Goal: Task Accomplishment & Management: Complete application form

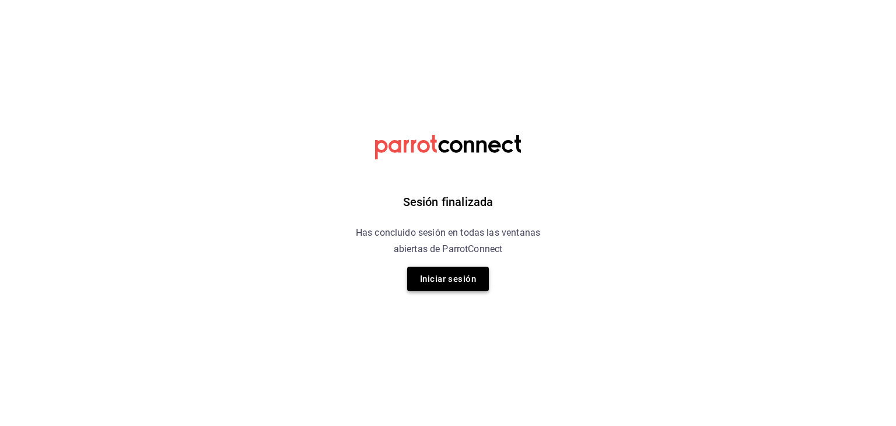
click at [469, 276] on button "Iniciar sesión" at bounding box center [448, 279] width 82 height 25
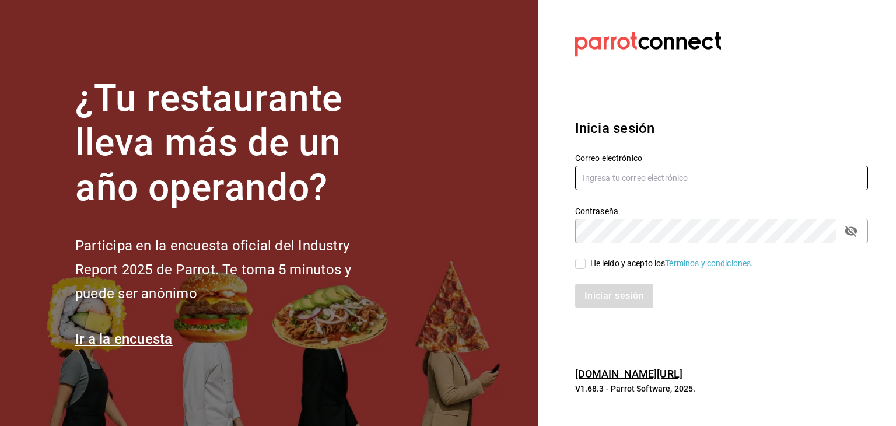
type input "[PERSON_NAME][EMAIL_ADDRESS][PERSON_NAME][DOMAIN_NAME]"
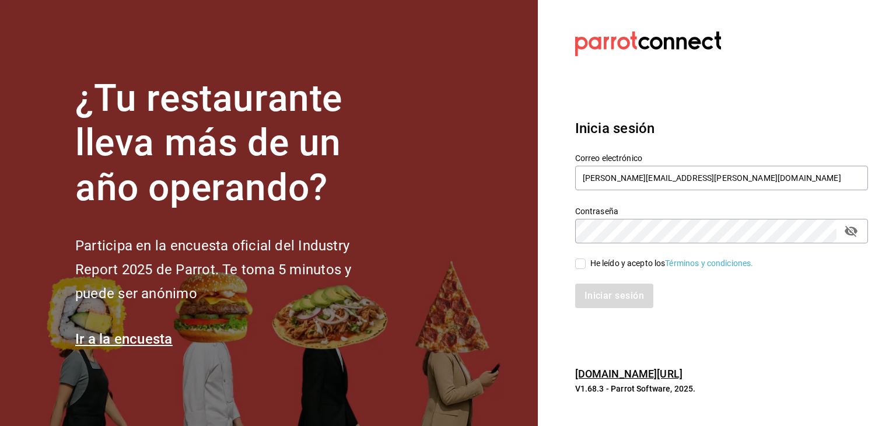
click at [854, 230] on icon "passwordField" at bounding box center [851, 231] width 13 height 11
click at [584, 263] on input "He leído y acepto los Términos y condiciones." at bounding box center [580, 264] width 11 height 11
checkbox input "true"
click at [616, 297] on button "Iniciar sesión" at bounding box center [614, 296] width 79 height 25
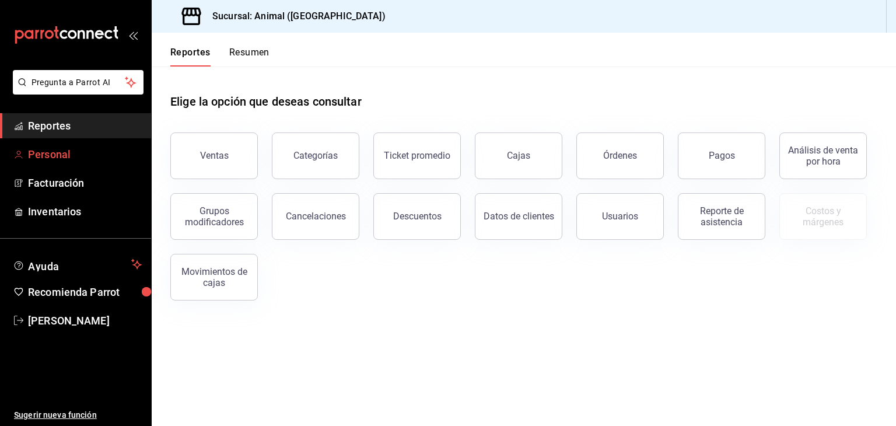
click at [57, 152] on span "Personal" at bounding box center [85, 154] width 114 height 16
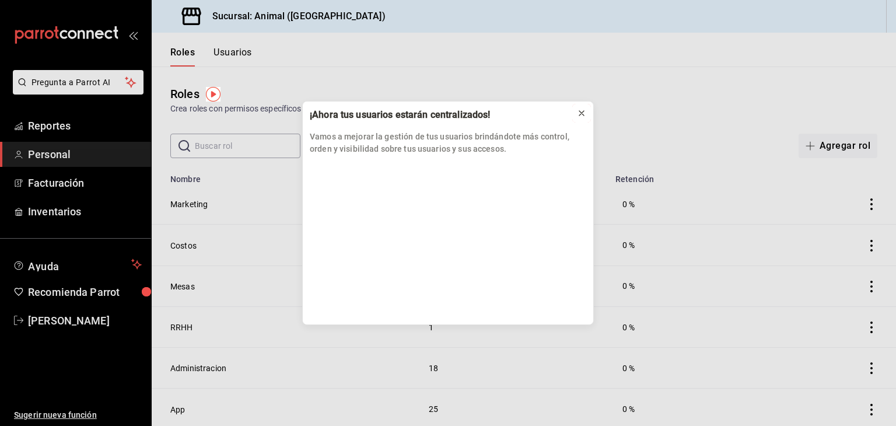
click at [583, 111] on icon at bounding box center [581, 113] width 5 height 5
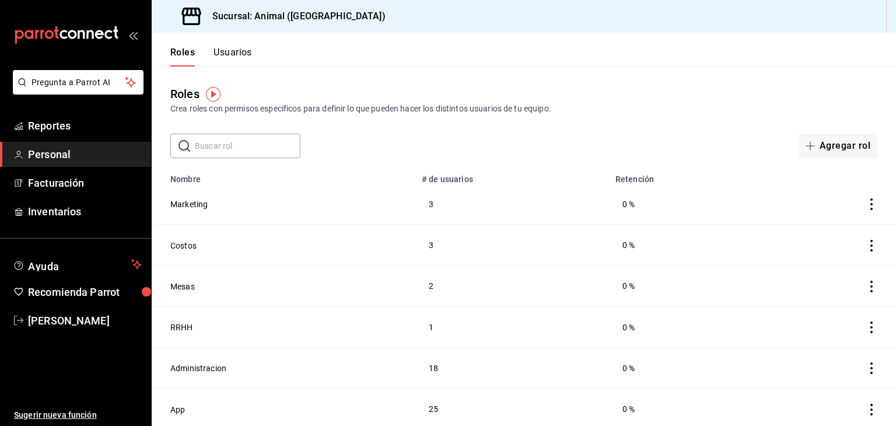
click at [237, 54] on button "Usuarios" at bounding box center [233, 57] width 39 height 20
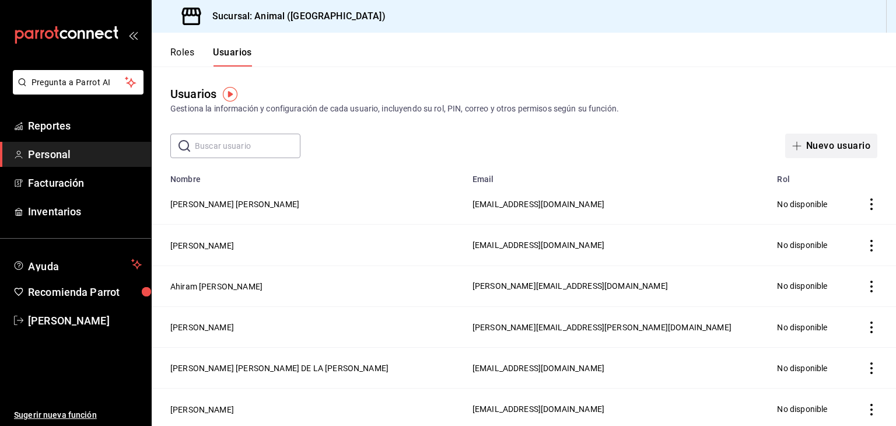
click at [830, 147] on button "Nuevo usuario" at bounding box center [831, 146] width 92 height 25
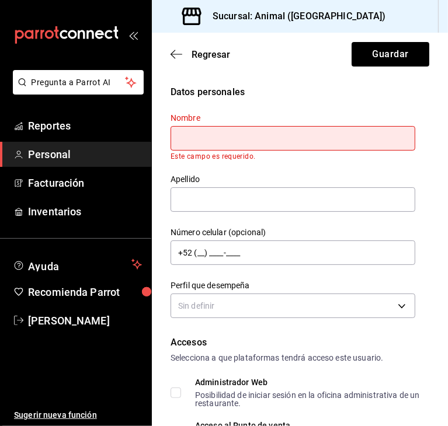
click at [352, 137] on input "text" at bounding box center [292, 138] width 244 height 25
type input "a"
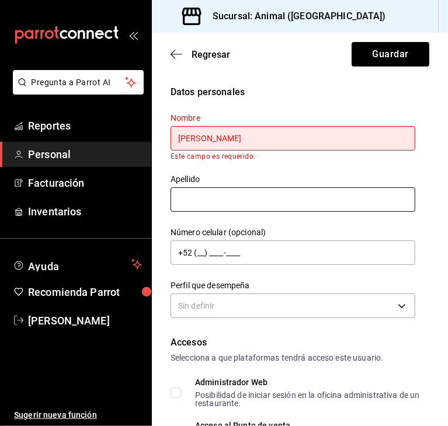
type input "[PERSON_NAME]"
click at [205, 198] on input "text" at bounding box center [292, 199] width 244 height 25
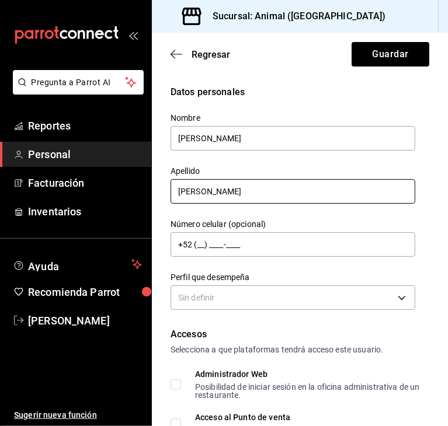
type input "[PERSON_NAME]"
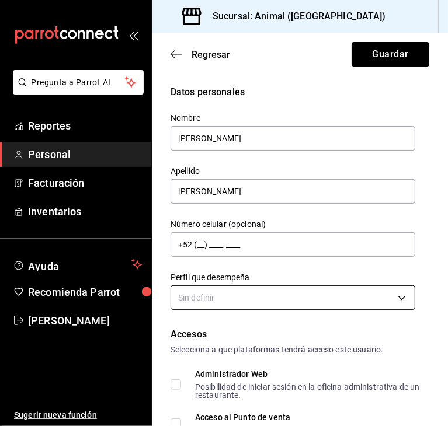
click at [386, 295] on body "Pregunta a Parrot AI Reportes Personal Facturación Inventarios Ayuda Recomienda…" at bounding box center [224, 213] width 448 height 426
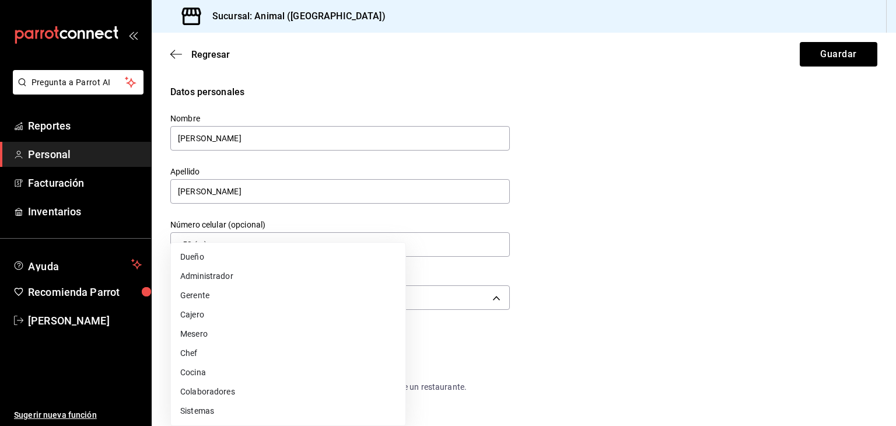
drag, startPoint x: 892, startPoint y: 192, endPoint x: 896, endPoint y: 222, distance: 30.6
click at [896, 222] on div at bounding box center [448, 213] width 896 height 426
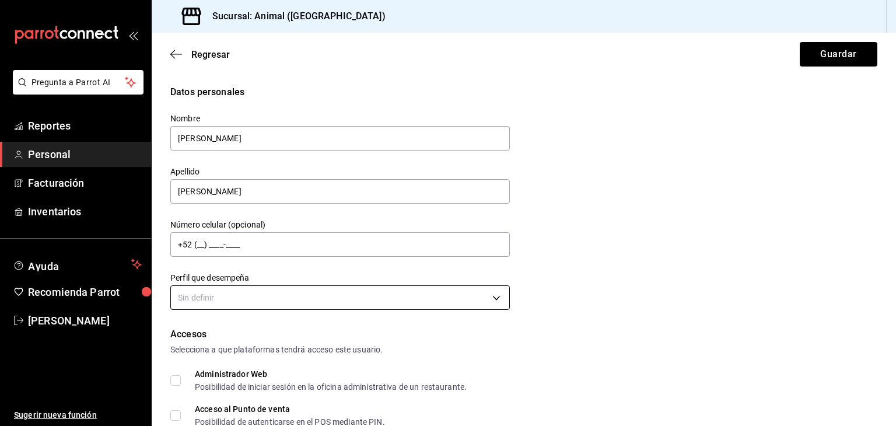
click at [493, 297] on body "Pregunta a Parrot AI Reportes Personal Facturación Inventarios Ayuda Recomienda…" at bounding box center [448, 213] width 896 height 426
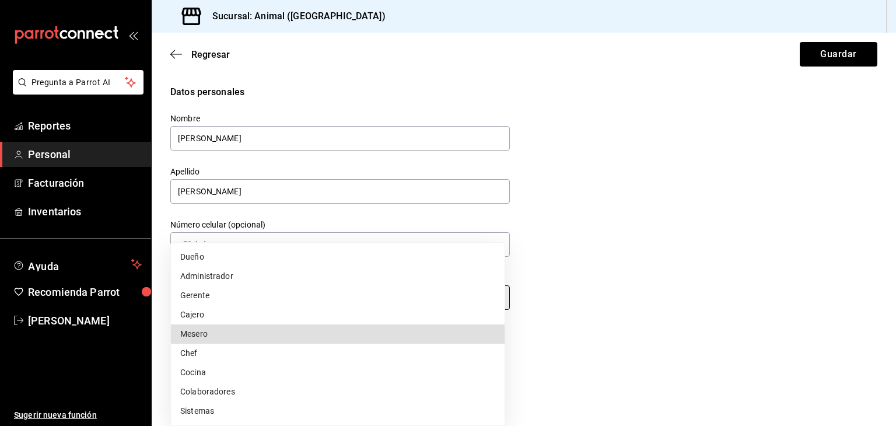
type input "WAITER"
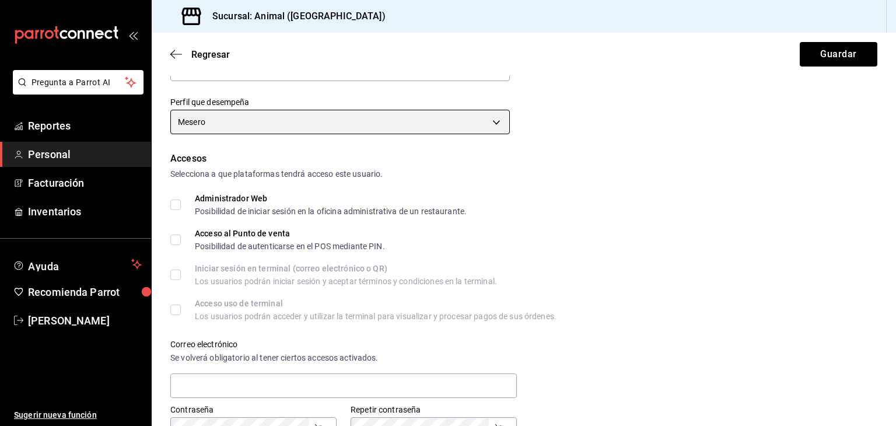
scroll to position [206, 0]
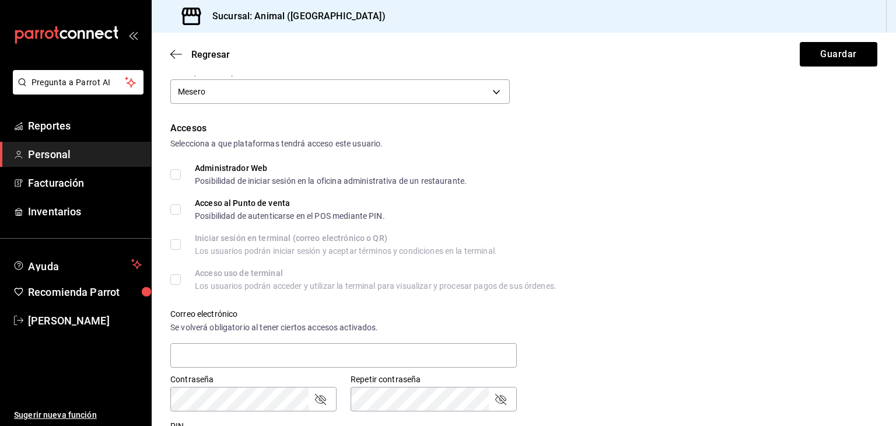
click at [176, 207] on input "Acceso al Punto de venta Posibilidad de autenticarse en el POS mediante PIN." at bounding box center [175, 209] width 11 height 11
checkbox input "true"
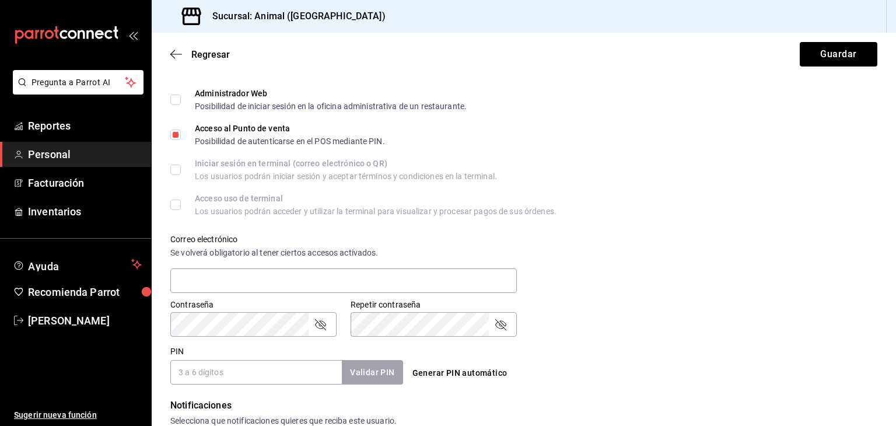
scroll to position [287, 0]
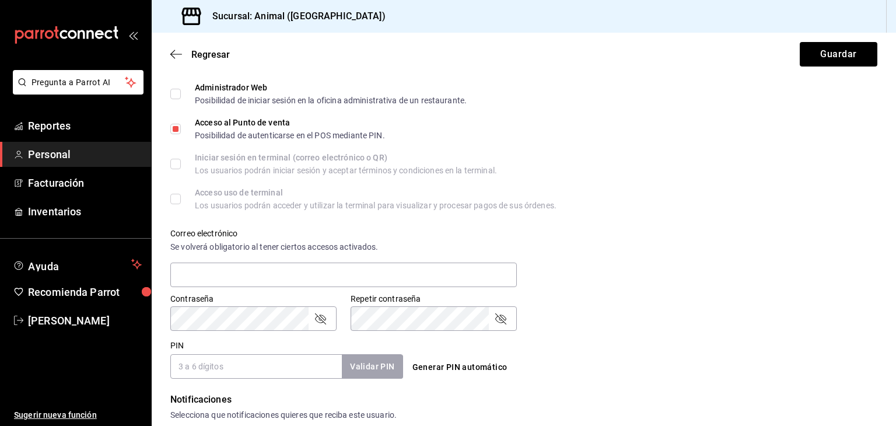
click at [285, 375] on input "PIN" at bounding box center [256, 366] width 172 height 25
click at [745, 368] on div "PIN 8975 Validar PIN ​ Generar PIN automático" at bounding box center [522, 357] width 712 height 43
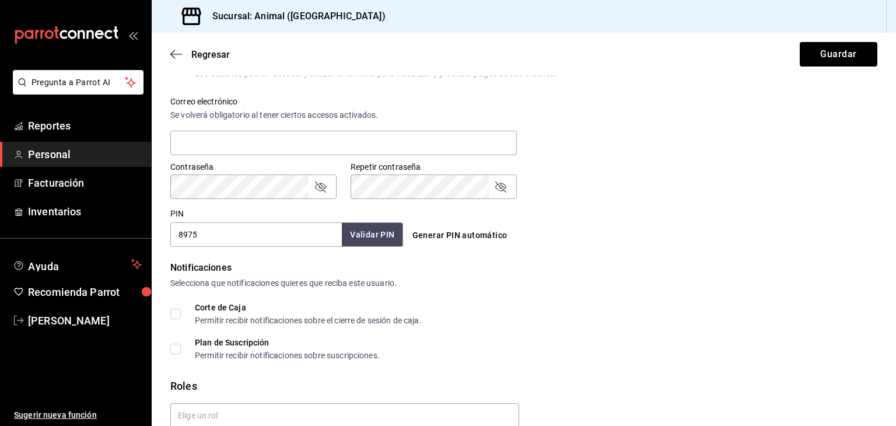
scroll to position [437, 0]
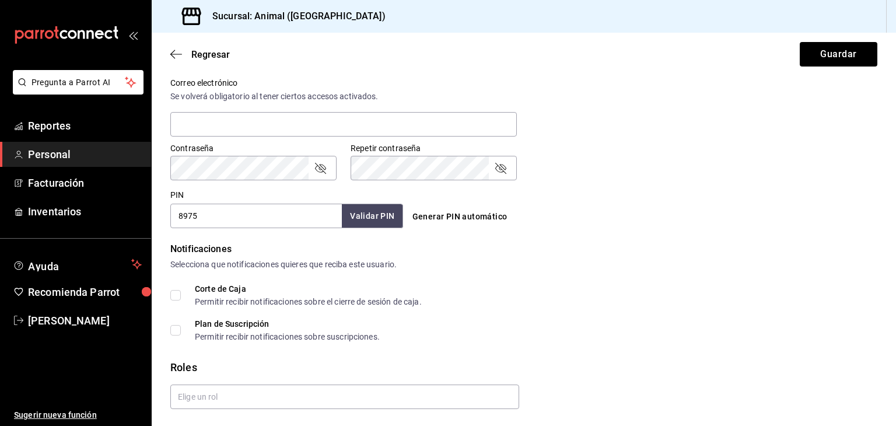
click at [220, 212] on input "8975" at bounding box center [256, 216] width 172 height 25
type input "8"
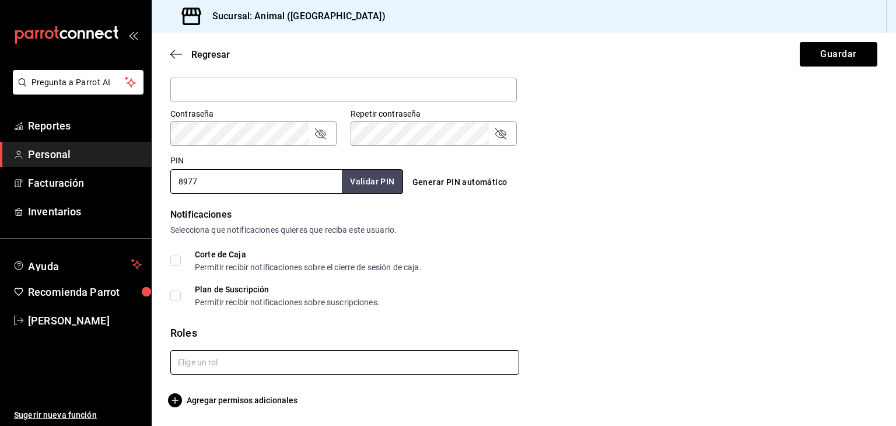
type input "8977"
click at [362, 365] on input "text" at bounding box center [344, 362] width 349 height 25
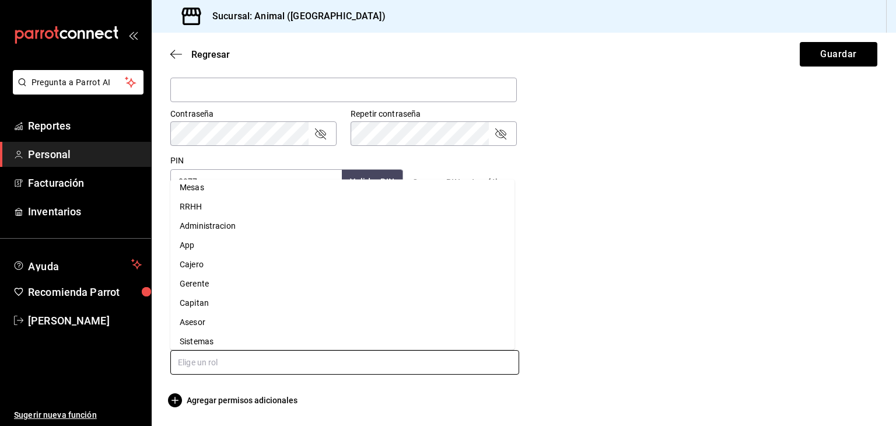
scroll to position [51, 0]
click at [184, 298] on li "Capitan" at bounding box center [342, 297] width 344 height 19
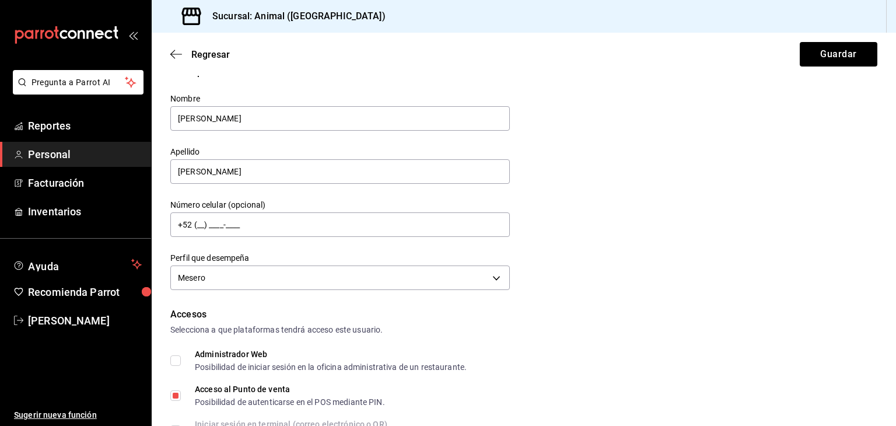
scroll to position [0, 0]
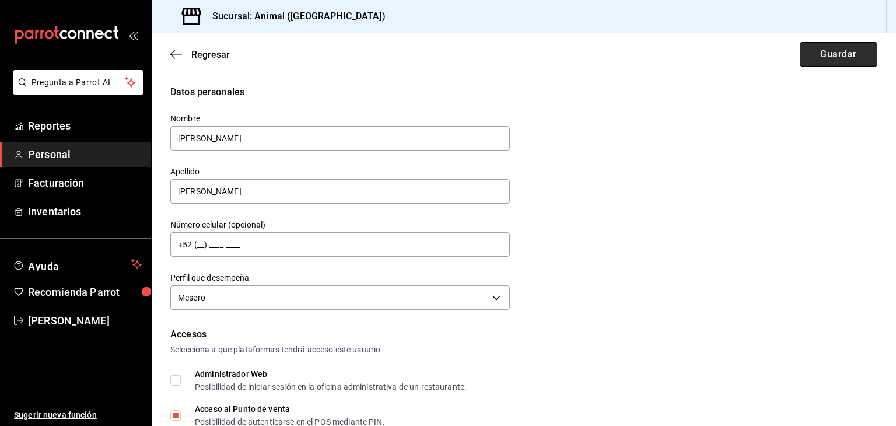
click at [852, 52] on button "Guardar" at bounding box center [839, 54] width 78 height 25
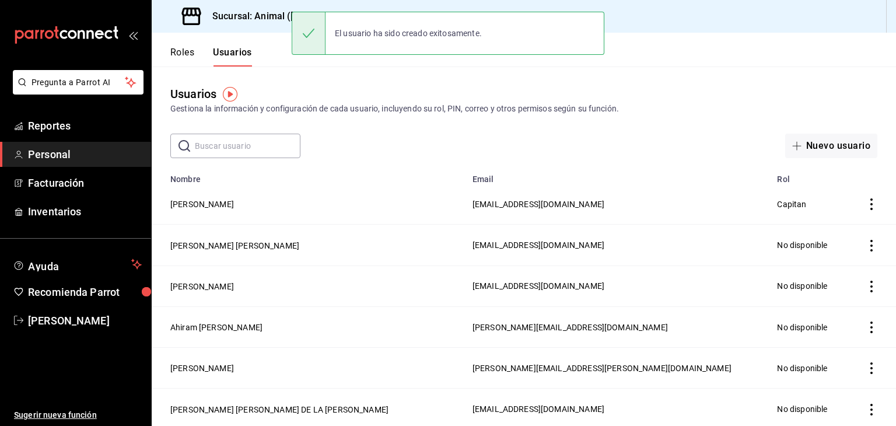
click at [866, 209] on icon "actions" at bounding box center [872, 204] width 12 height 12
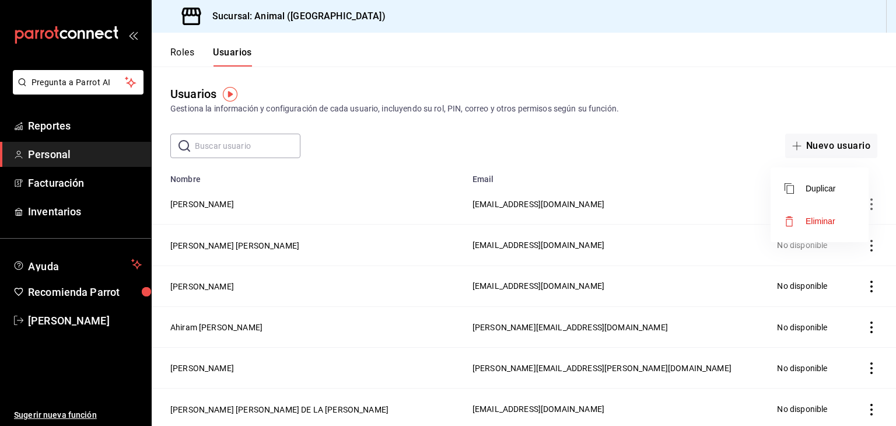
click at [195, 202] on div at bounding box center [448, 213] width 896 height 426
click at [209, 205] on button "[PERSON_NAME]" at bounding box center [202, 204] width 64 height 12
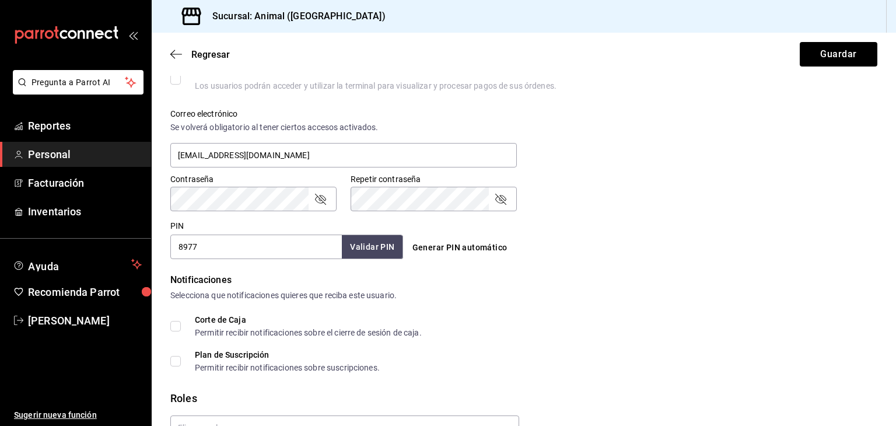
scroll to position [408, 0]
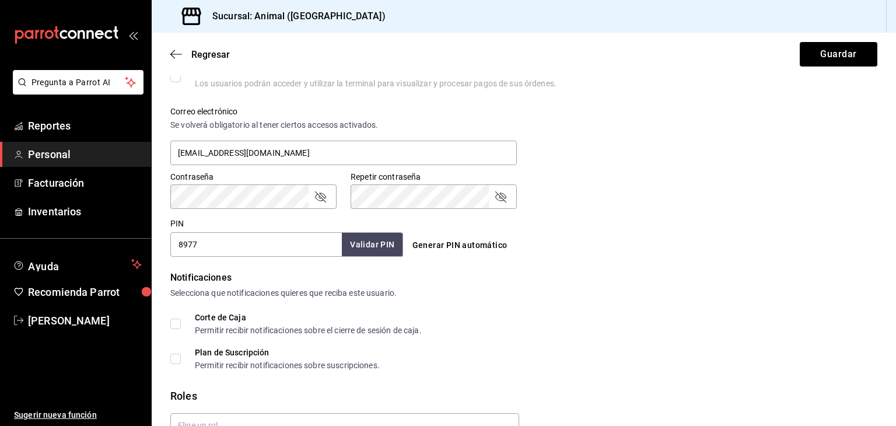
drag, startPoint x: 203, startPoint y: 245, endPoint x: 173, endPoint y: 244, distance: 30.4
click at [173, 244] on input "8977" at bounding box center [256, 244] width 172 height 25
